Goal: Information Seeking & Learning: Learn about a topic

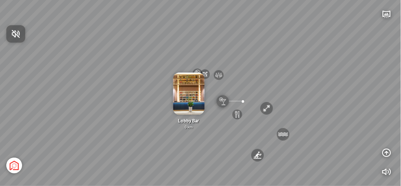
click at [212, 166] on div at bounding box center [200, 93] width 401 height 186
